Goal: Information Seeking & Learning: Learn about a topic

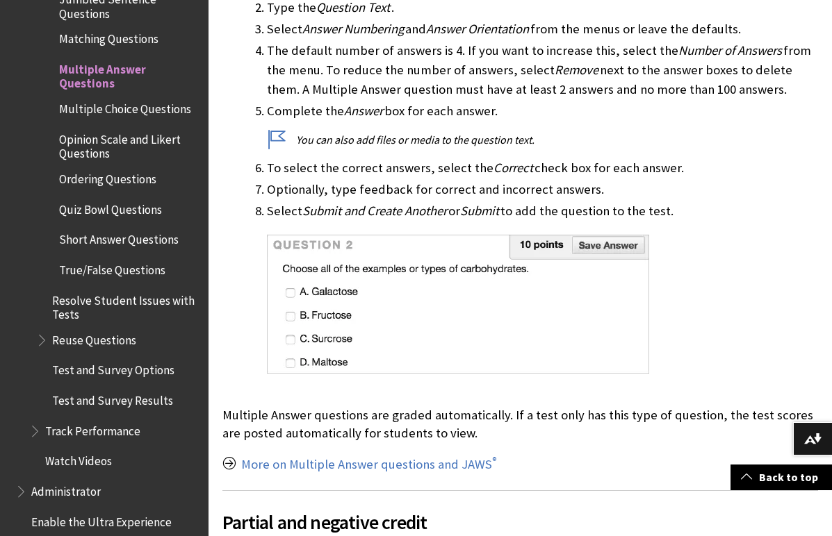
scroll to position [597, 0]
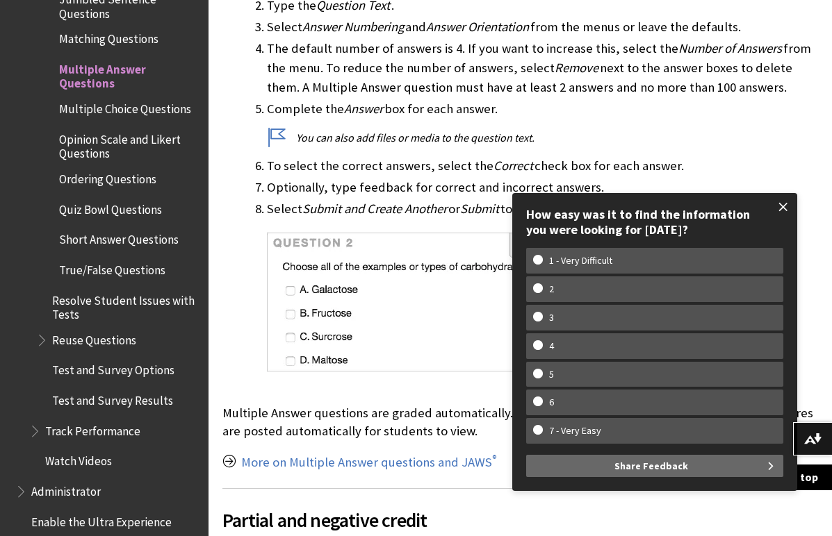
click at [780, 213] on span at bounding box center [783, 206] width 29 height 29
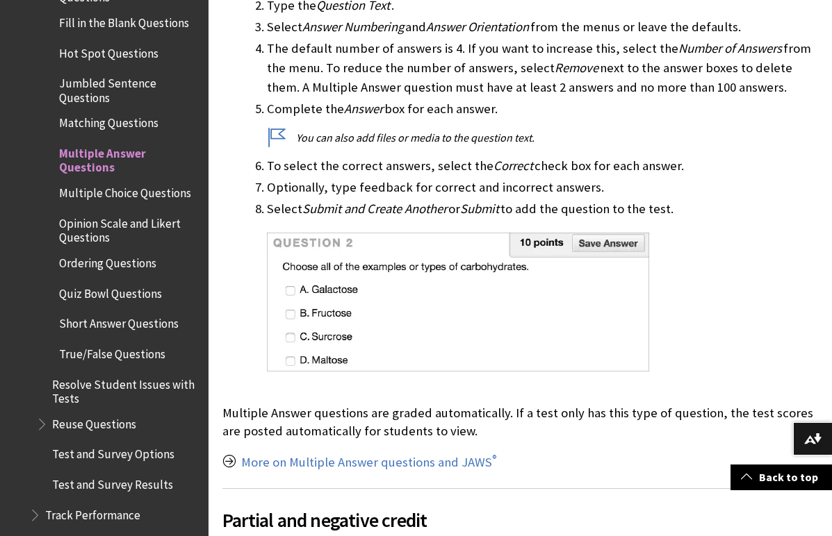
scroll to position [2485, 0]
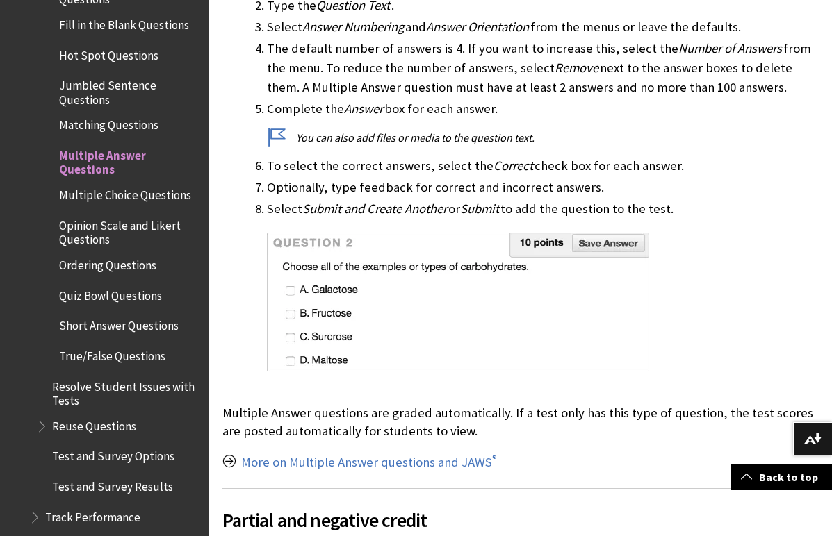
click at [117, 375] on span "Resolve Student Issues with Tests" at bounding box center [125, 391] width 147 height 33
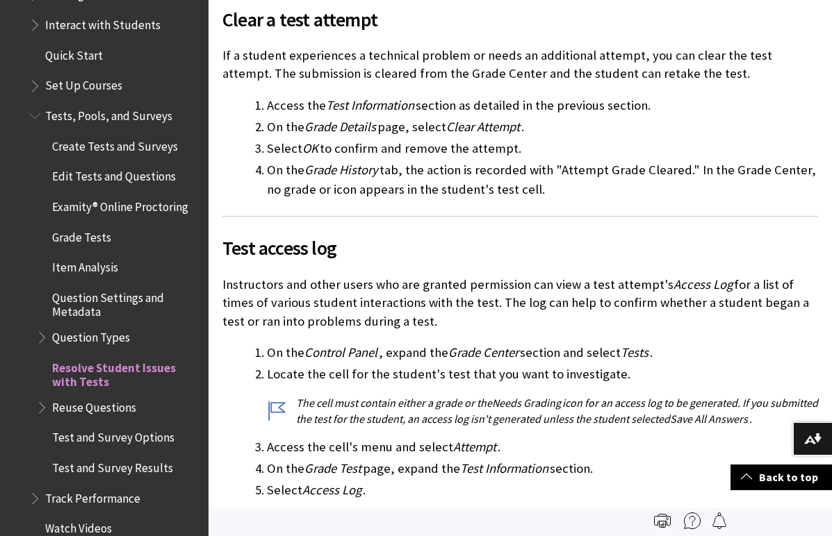
scroll to position [1926, 0]
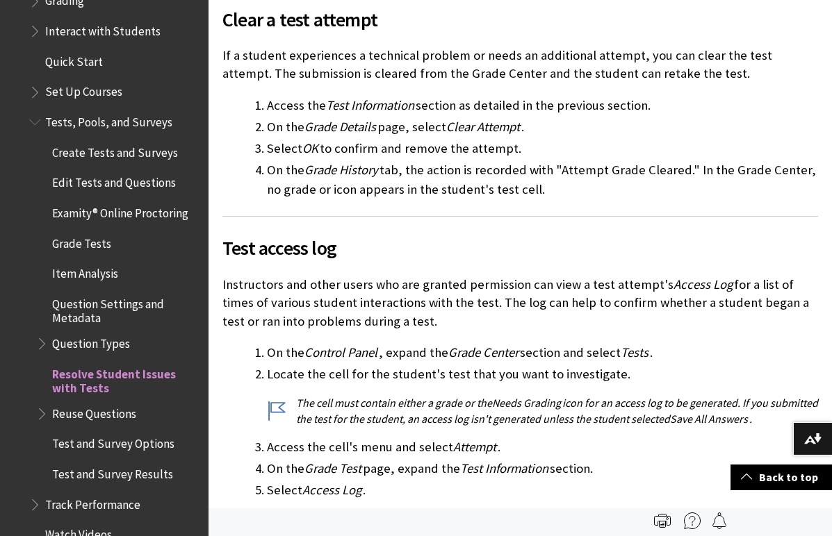
click at [117, 202] on span "Examity® Online Proctoring" at bounding box center [120, 211] width 136 height 19
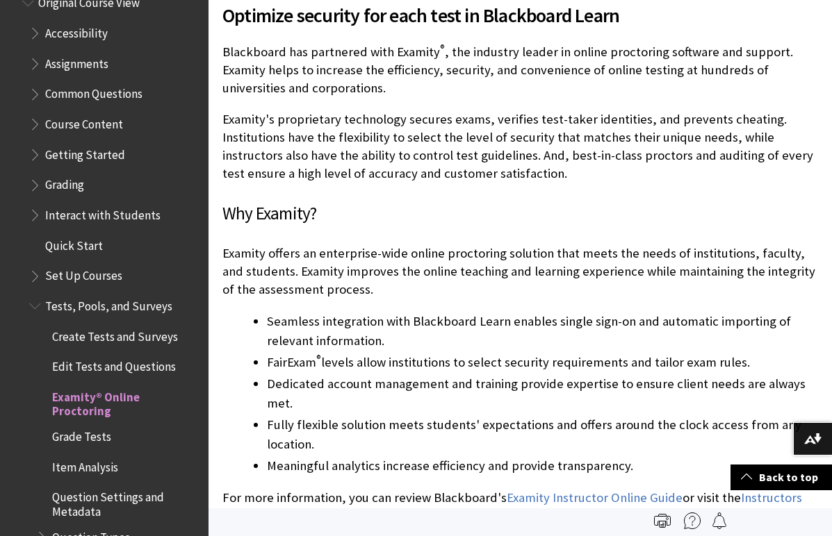
scroll to position [1730, 0]
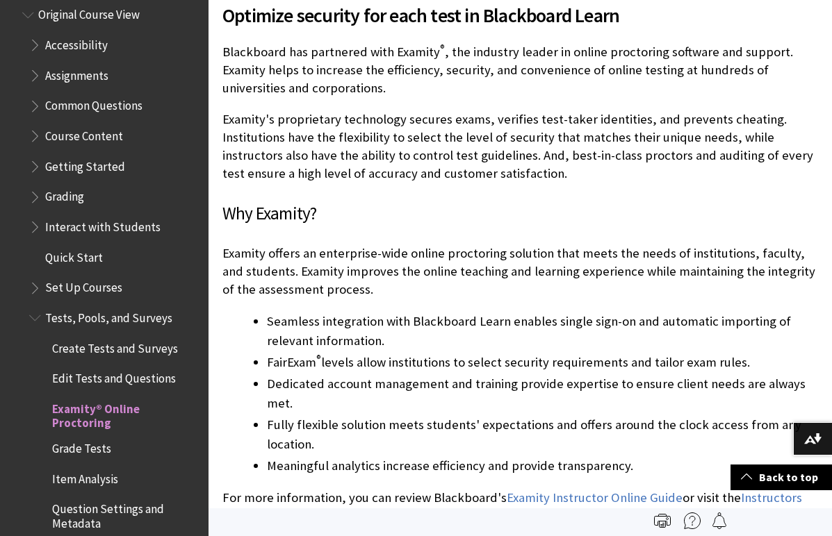
click at [104, 95] on span "Common Questions" at bounding box center [93, 104] width 97 height 19
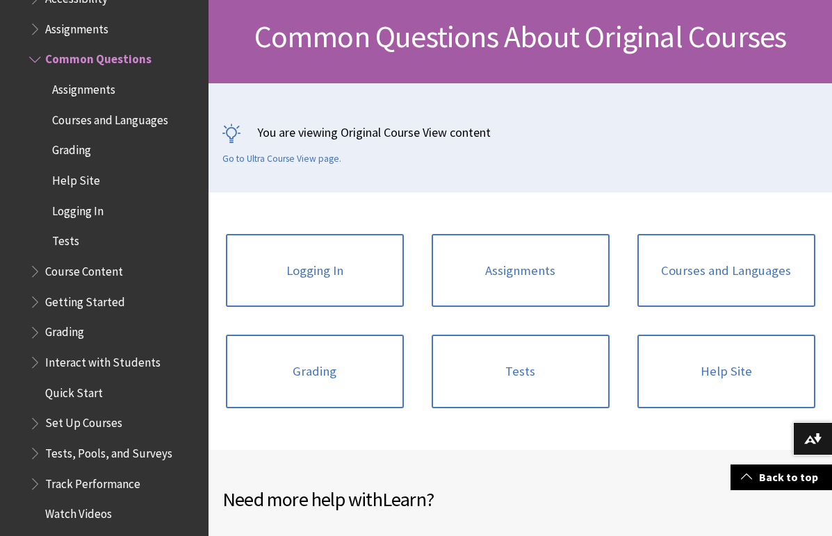
scroll to position [210, 0]
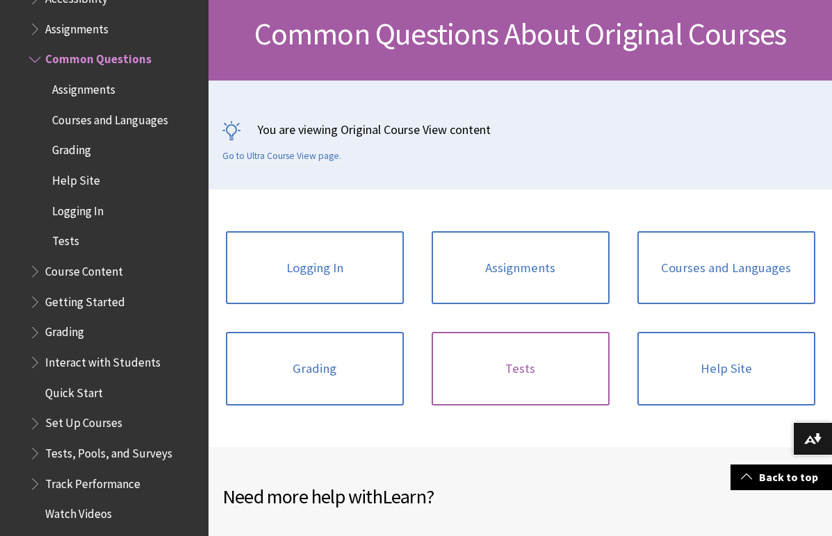
click at [518, 363] on link "Tests" at bounding box center [521, 369] width 178 height 74
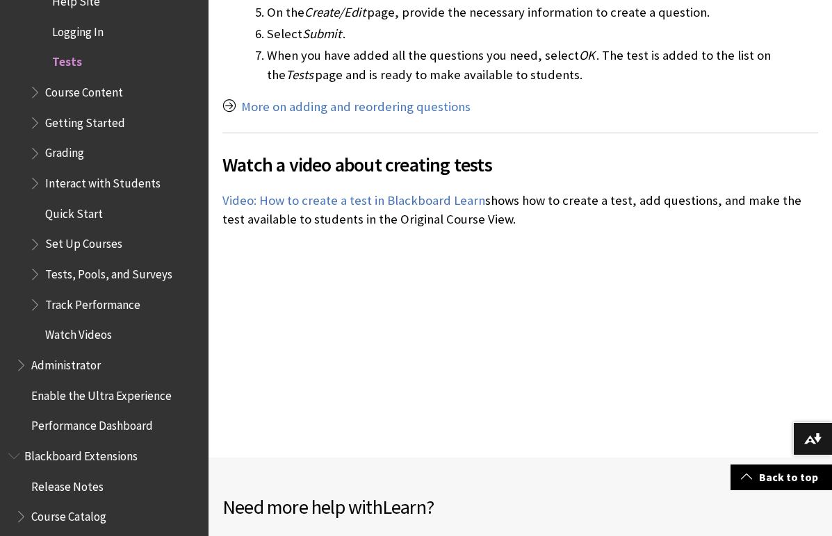
scroll to position [1190, 0]
click at [178, 197] on ul "Accessibility Assignments Common Questions Assignments Courses and Languages Gr…" at bounding box center [111, 77] width 178 height 539
